Goal: Information Seeking & Learning: Learn about a topic

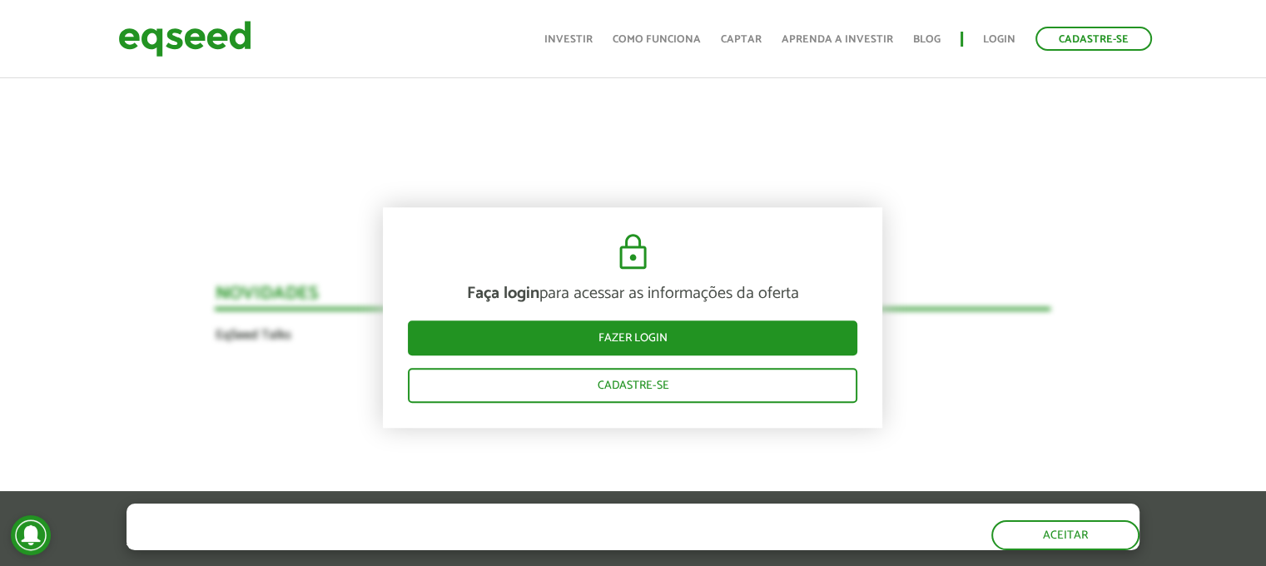
scroll to position [1415, 0]
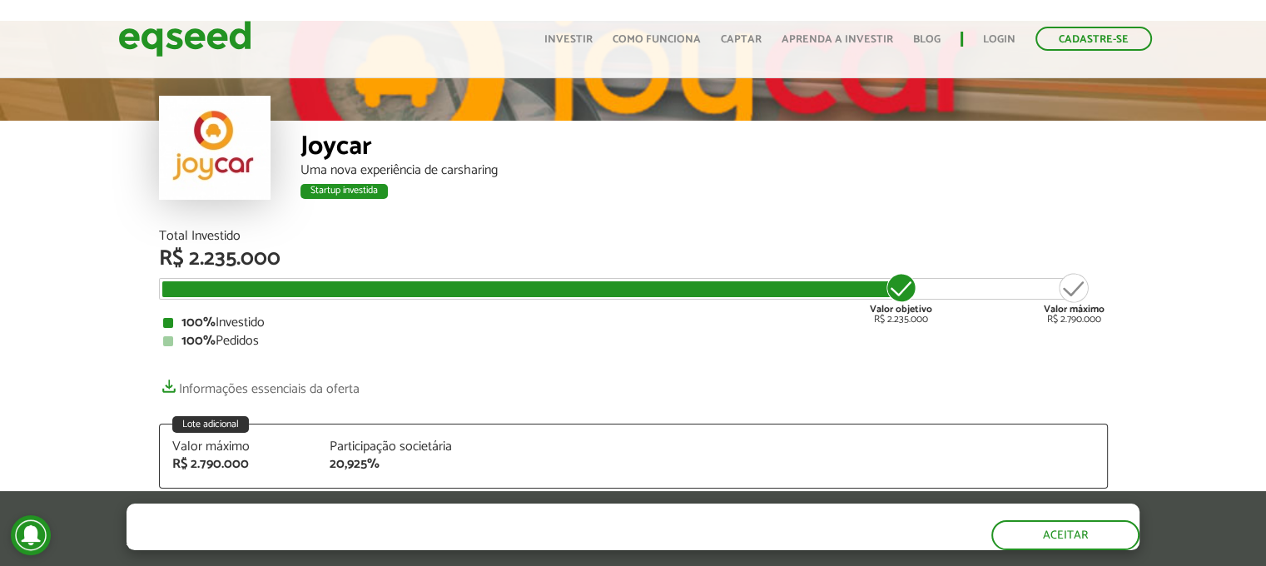
scroll to position [83, 0]
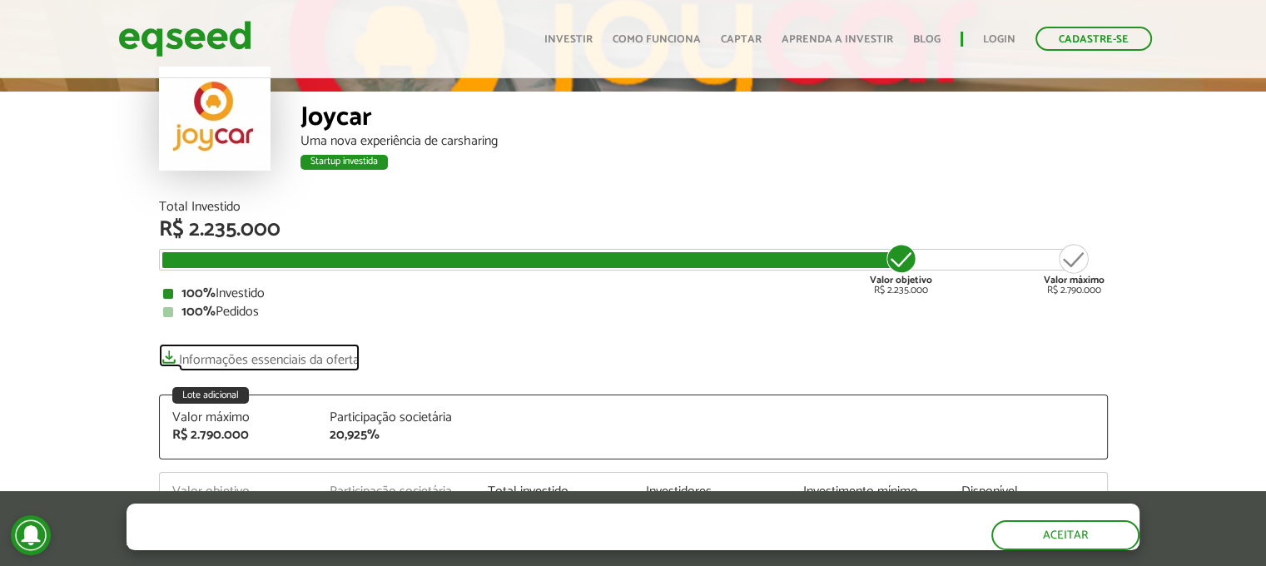
click at [294, 361] on link "Informações essenciais da oferta" at bounding box center [259, 355] width 201 height 23
